Goal: Find specific page/section: Find specific page/section

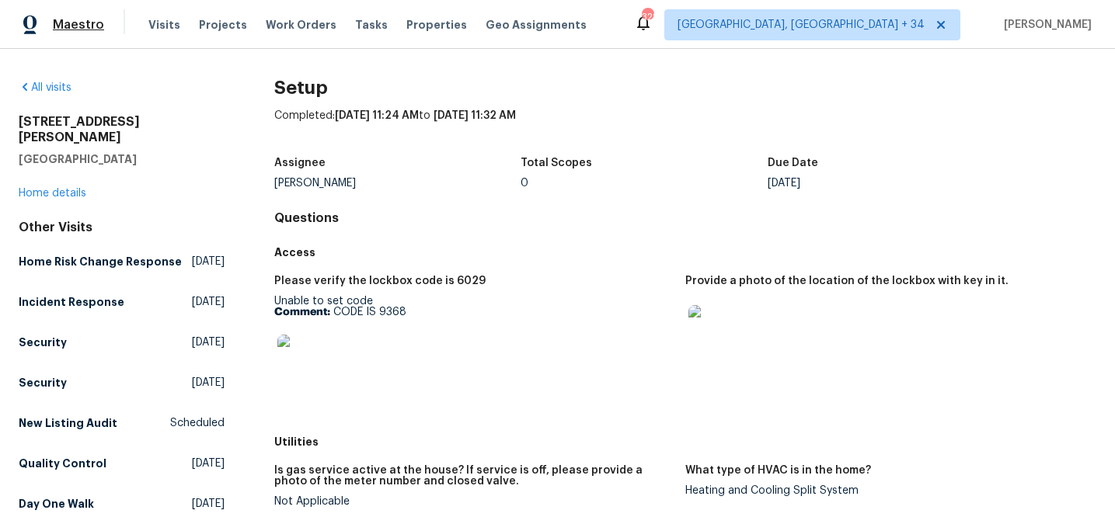
click at [64, 17] on span "Maestro" at bounding box center [78, 25] width 51 height 16
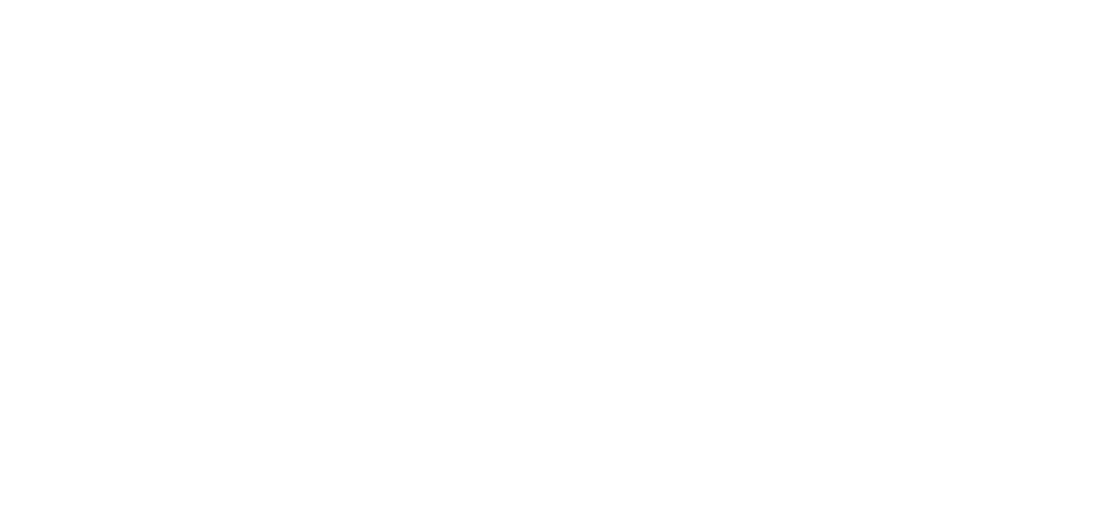
click at [116, 0] on html at bounding box center [557, 0] width 1115 height 0
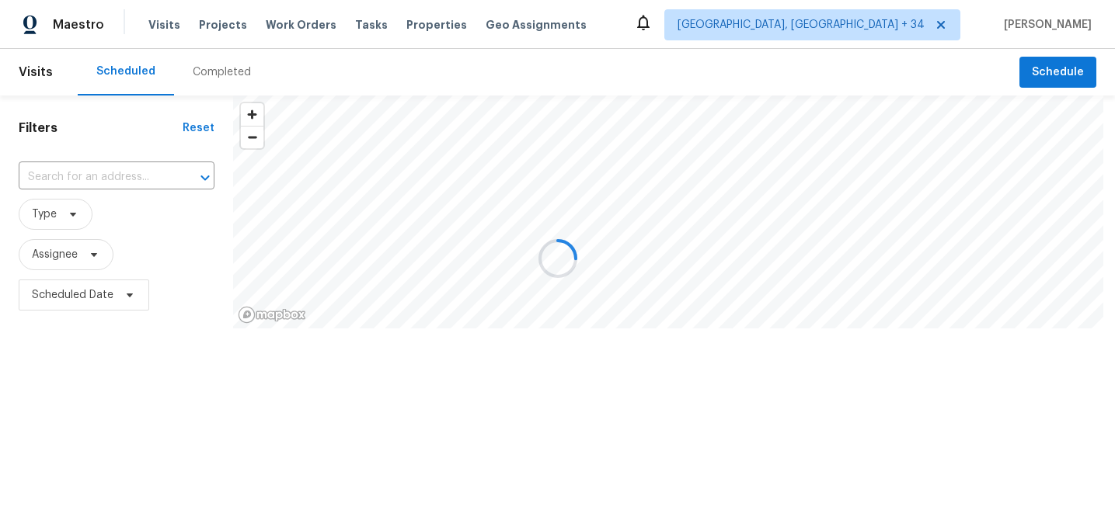
click at [118, 172] on div at bounding box center [557, 258] width 1115 height 517
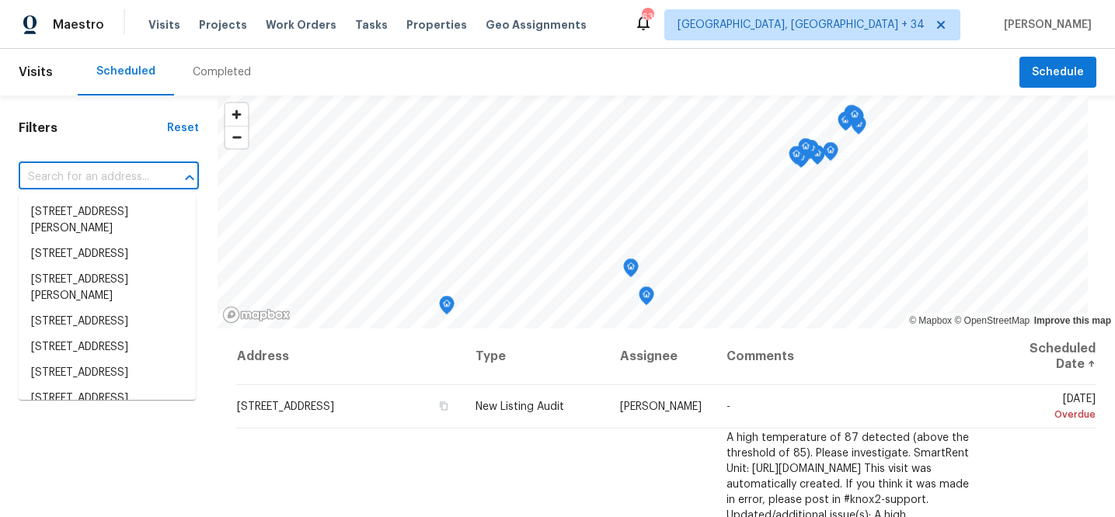
click at [117, 175] on input "text" at bounding box center [87, 177] width 137 height 24
paste input "10811 Pearson"
type input "10811 Pearson"
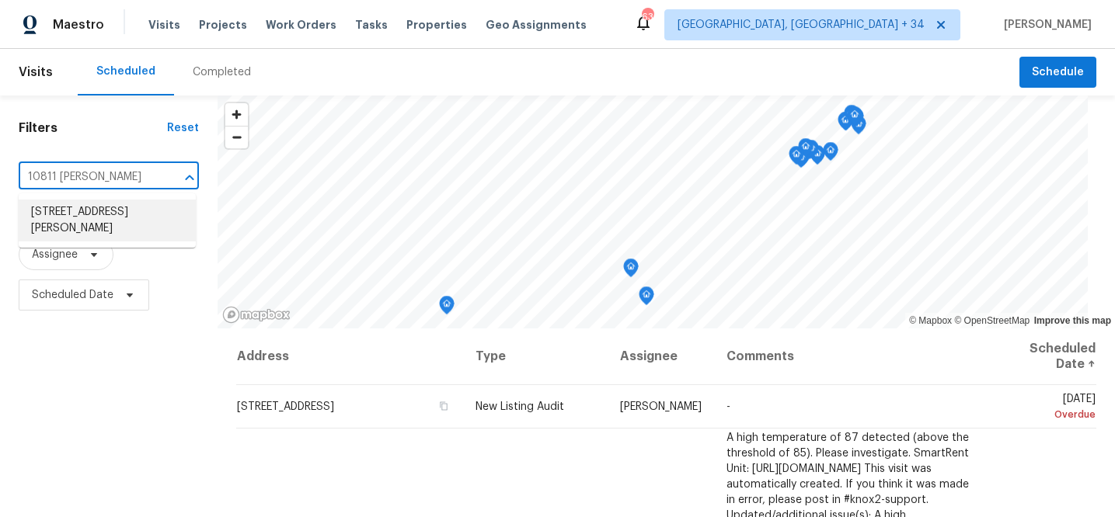
click at [117, 224] on li "10811 Pearson St, Kensington, MD 20895" at bounding box center [107, 221] width 177 height 42
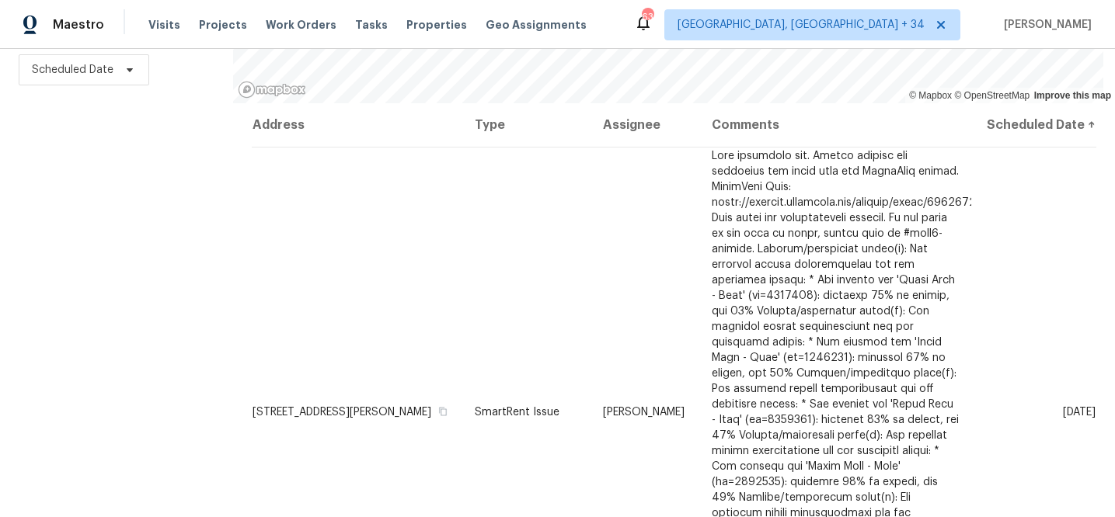
scroll to position [237, 0]
